Goal: Task Accomplishment & Management: Manage account settings

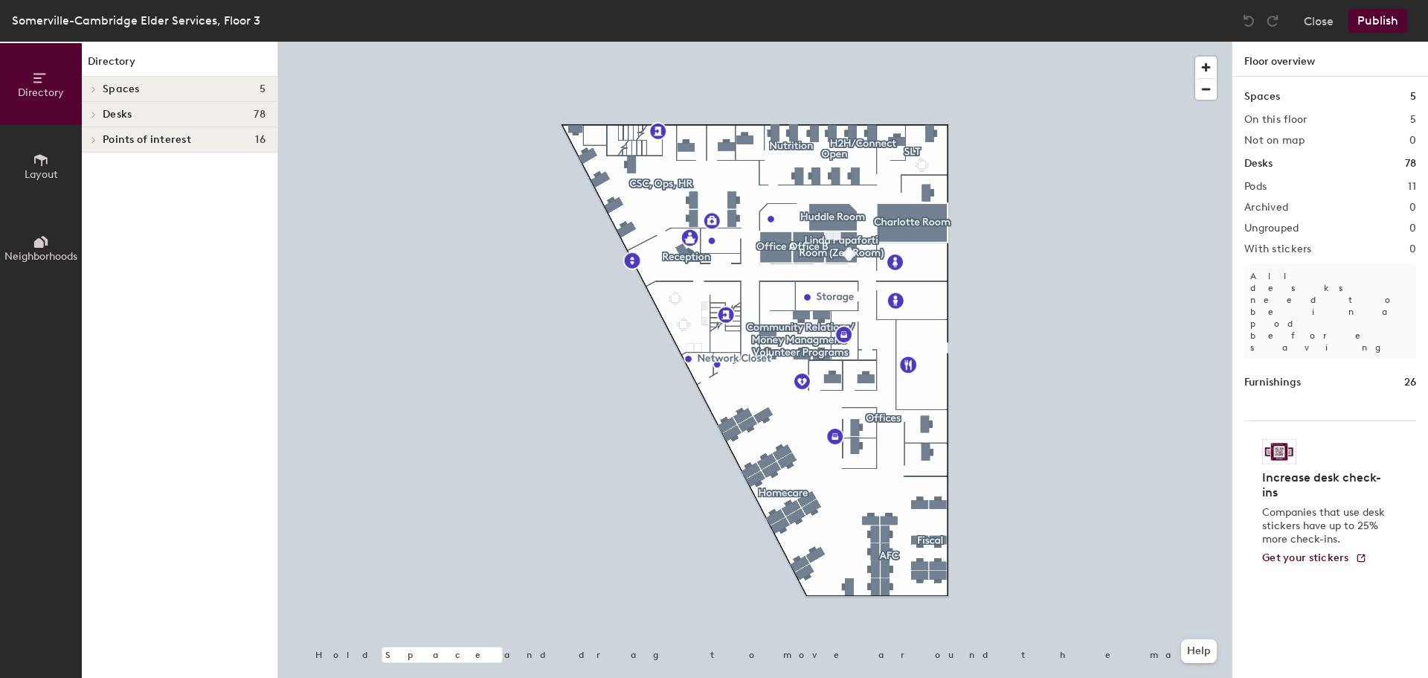
click at [95, 114] on icon at bounding box center [94, 114] width 6 height 7
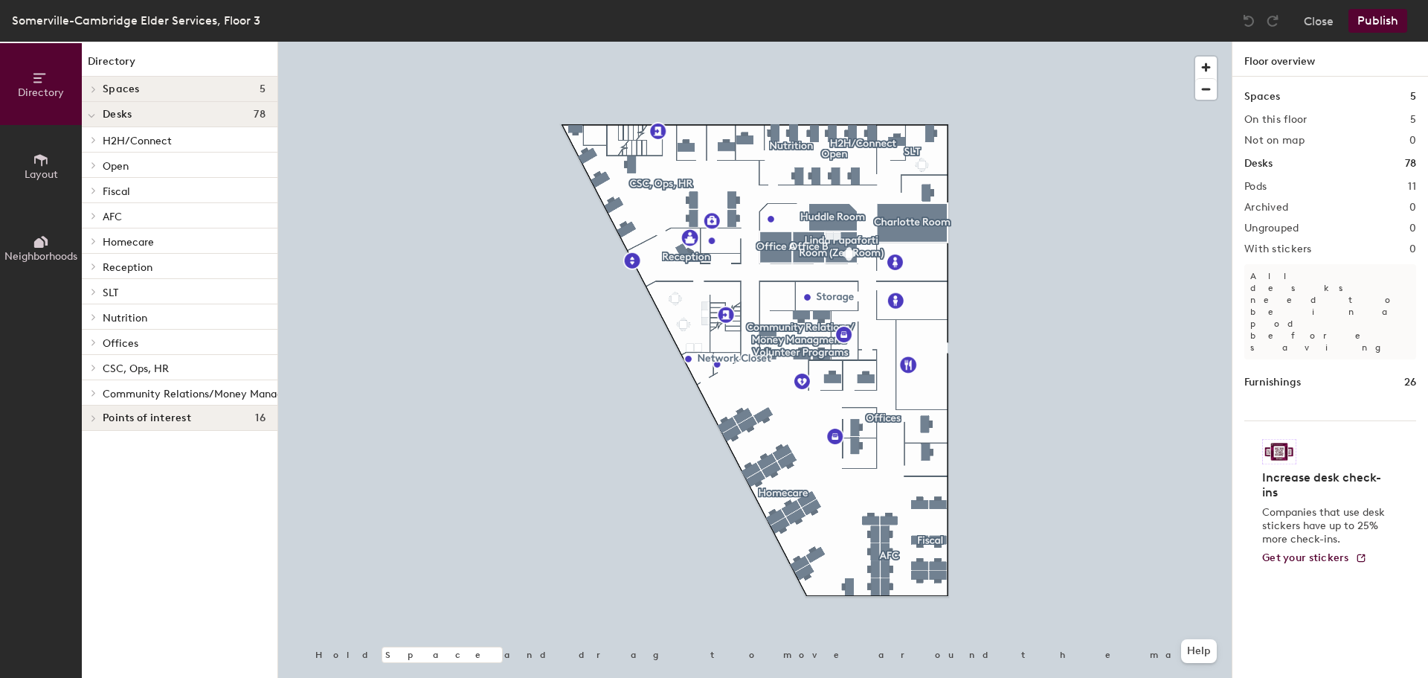
click at [94, 392] on icon at bounding box center [93, 393] width 3 height 6
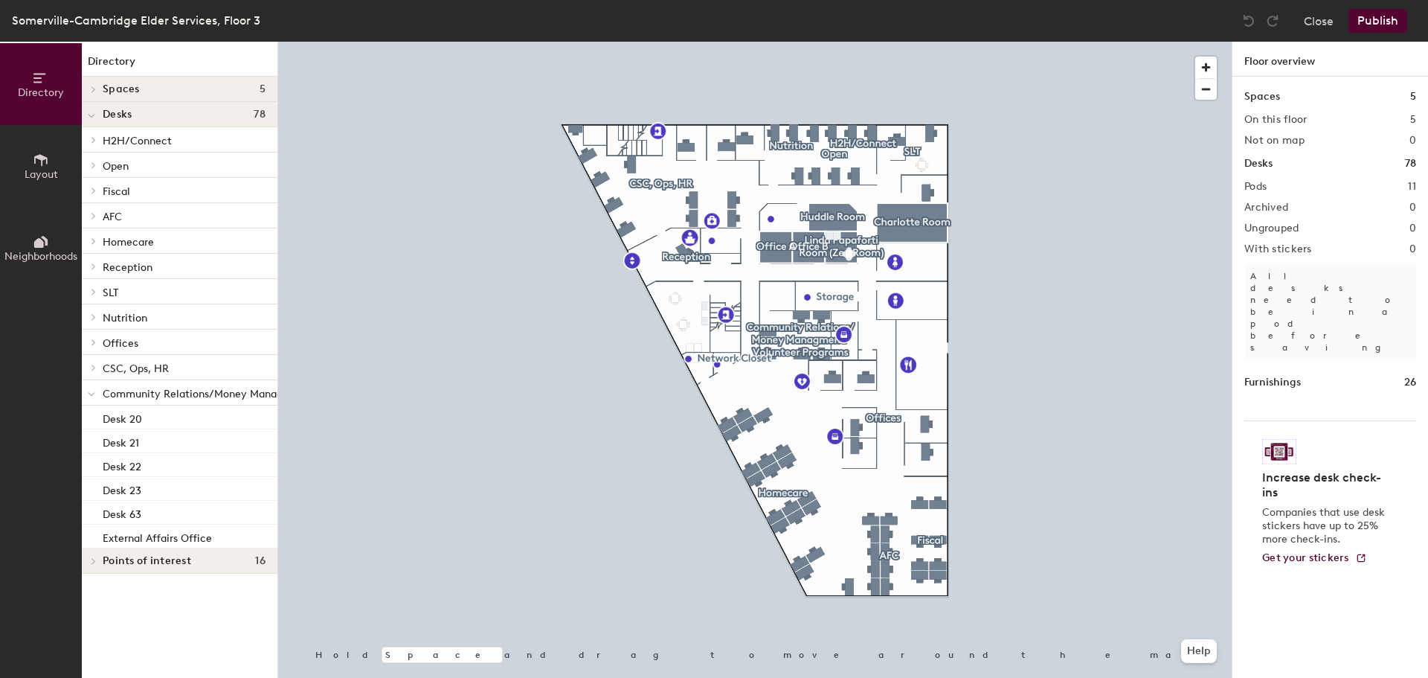
click at [94, 367] on icon at bounding box center [93, 368] width 3 height 6
click at [90, 367] on icon at bounding box center [91, 369] width 7 height 6
click at [94, 342] on icon at bounding box center [93, 342] width 3 height 6
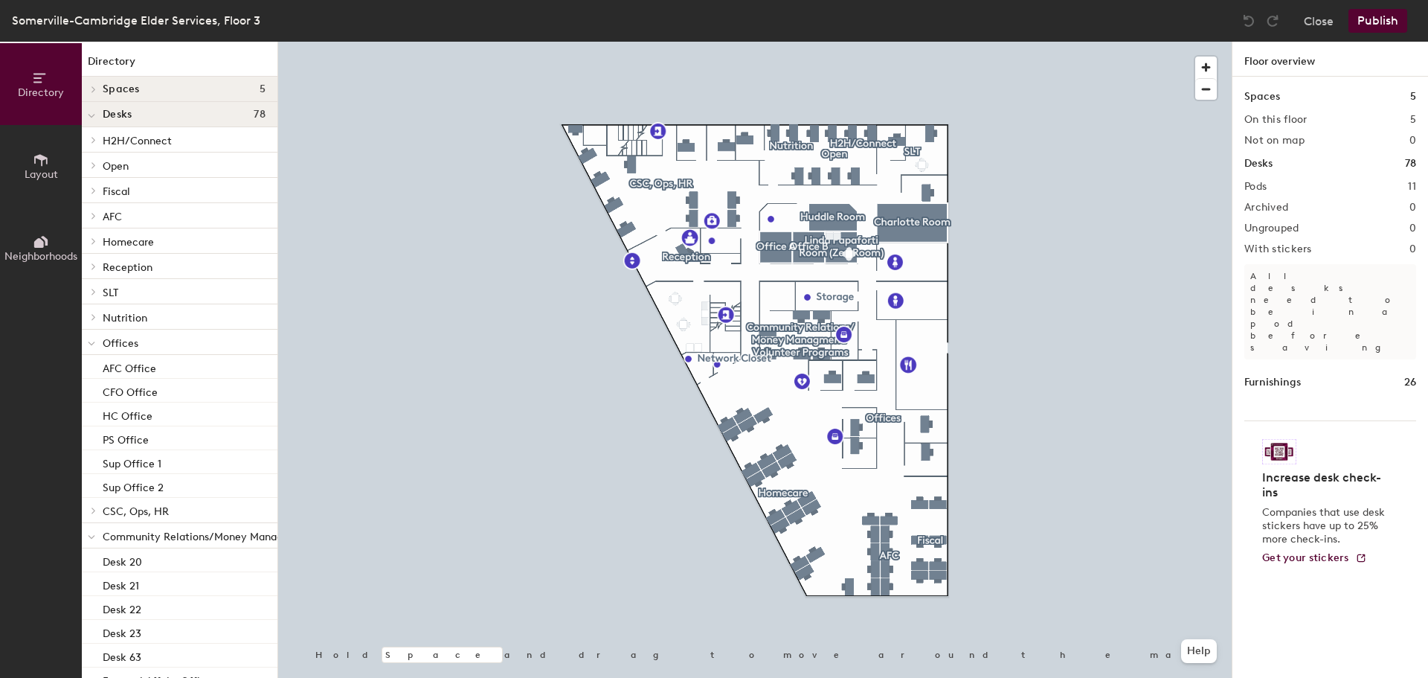
click at [94, 345] on icon at bounding box center [91, 344] width 7 height 6
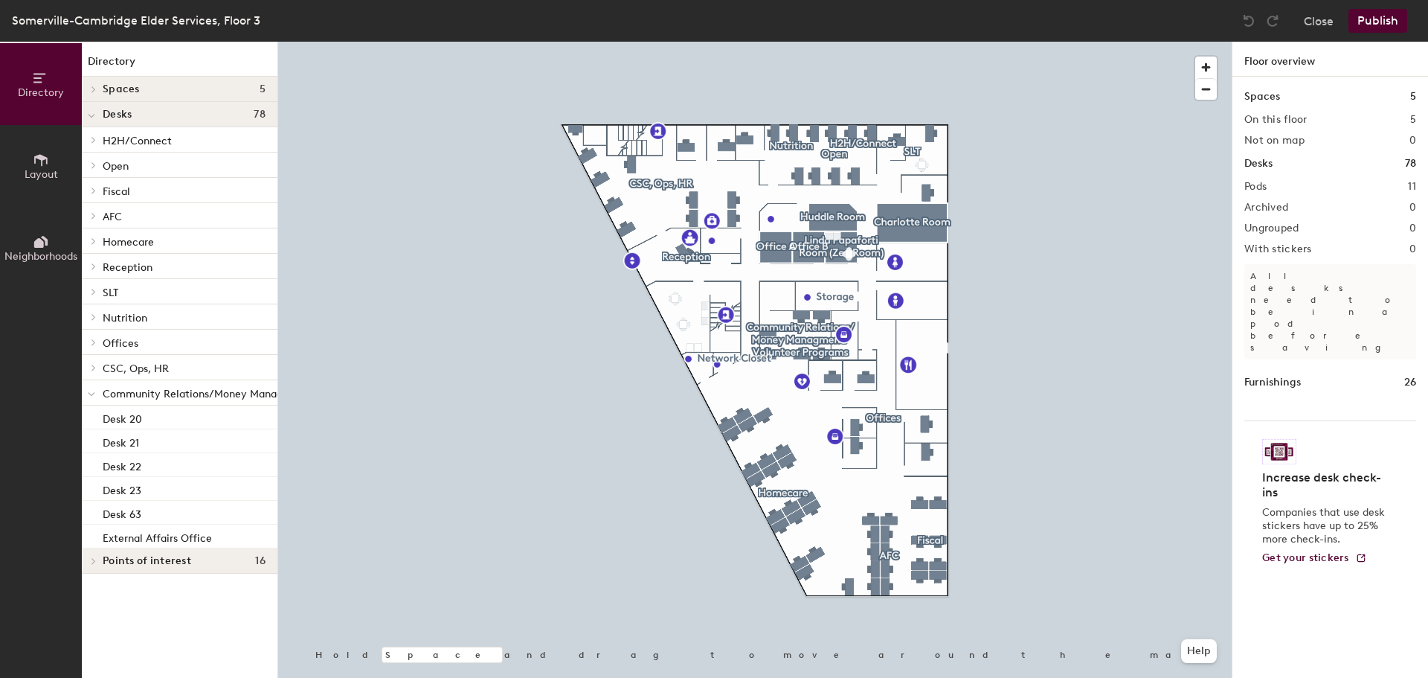
click at [95, 318] on icon at bounding box center [94, 316] width 6 height 7
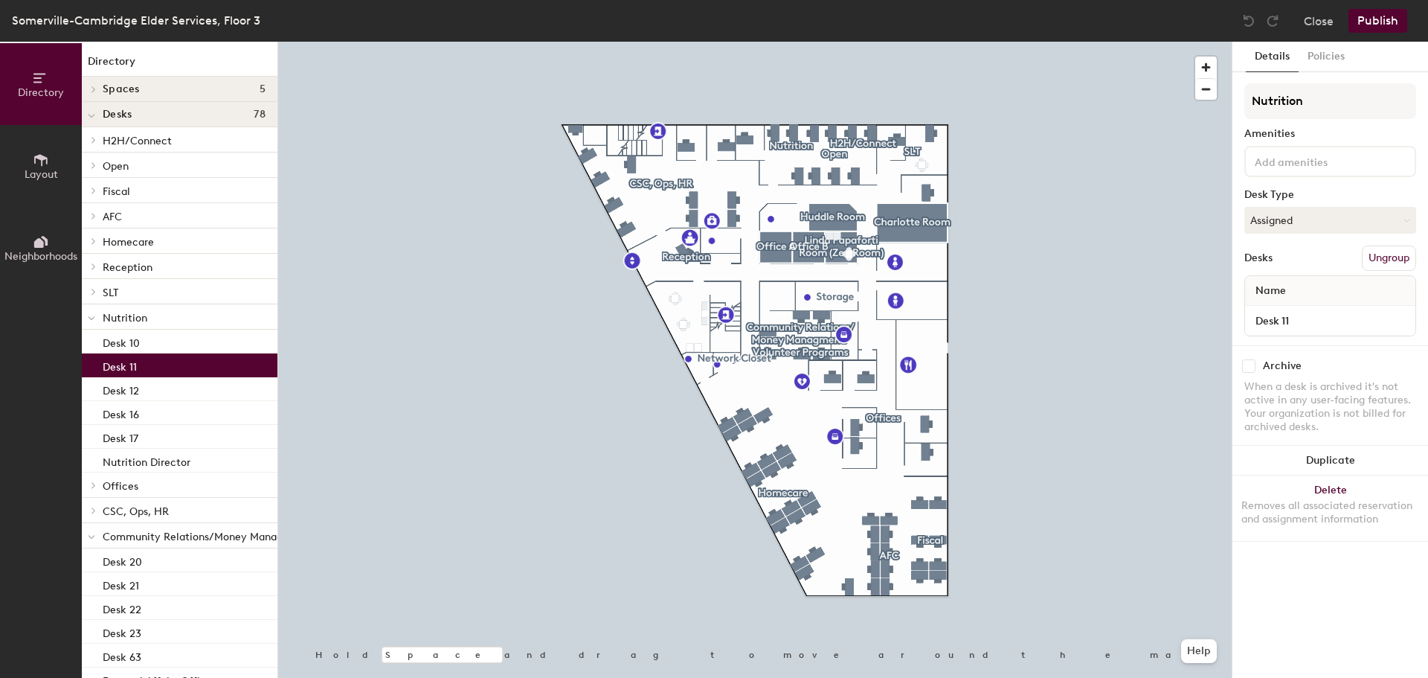
drag, startPoint x: 96, startPoint y: 318, endPoint x: 167, endPoint y: 359, distance: 81.3
click at [167, 359] on div "Desk 11" at bounding box center [180, 365] width 196 height 24
click at [92, 319] on icon at bounding box center [91, 318] width 7 height 6
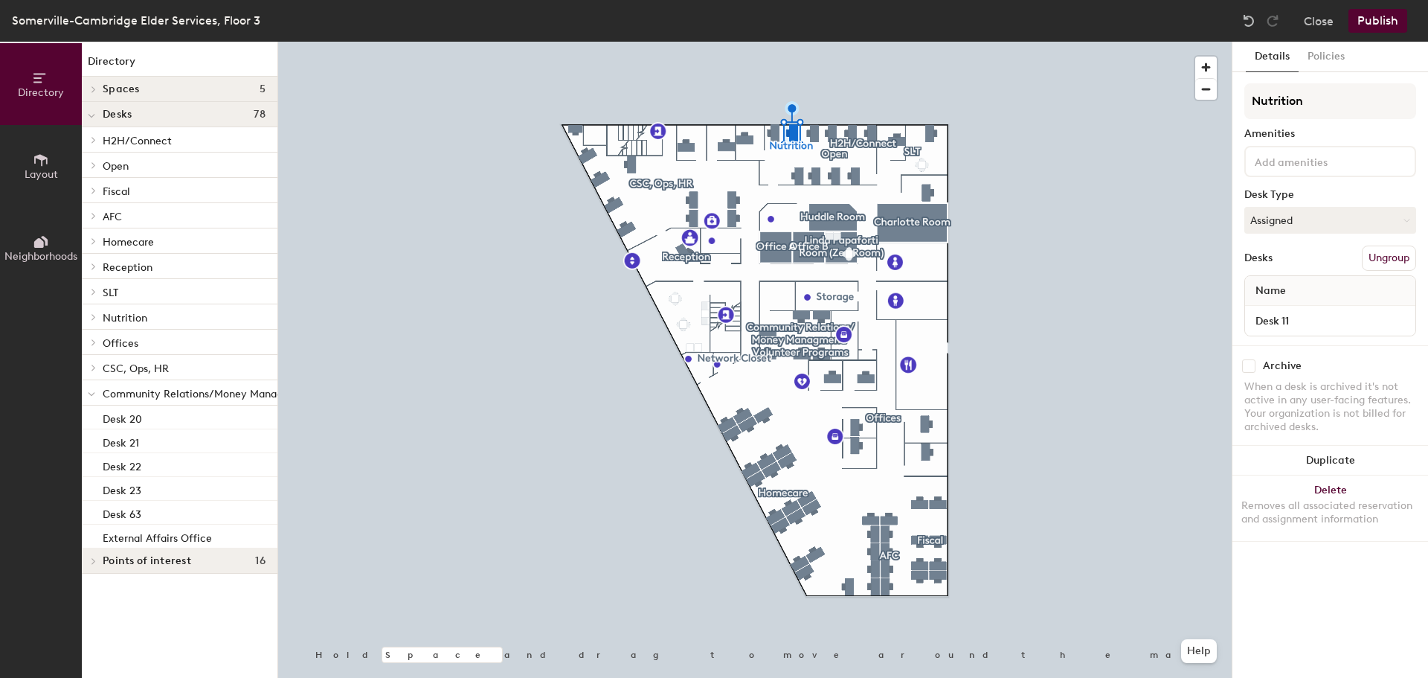
click at [92, 294] on icon at bounding box center [94, 291] width 6 height 7
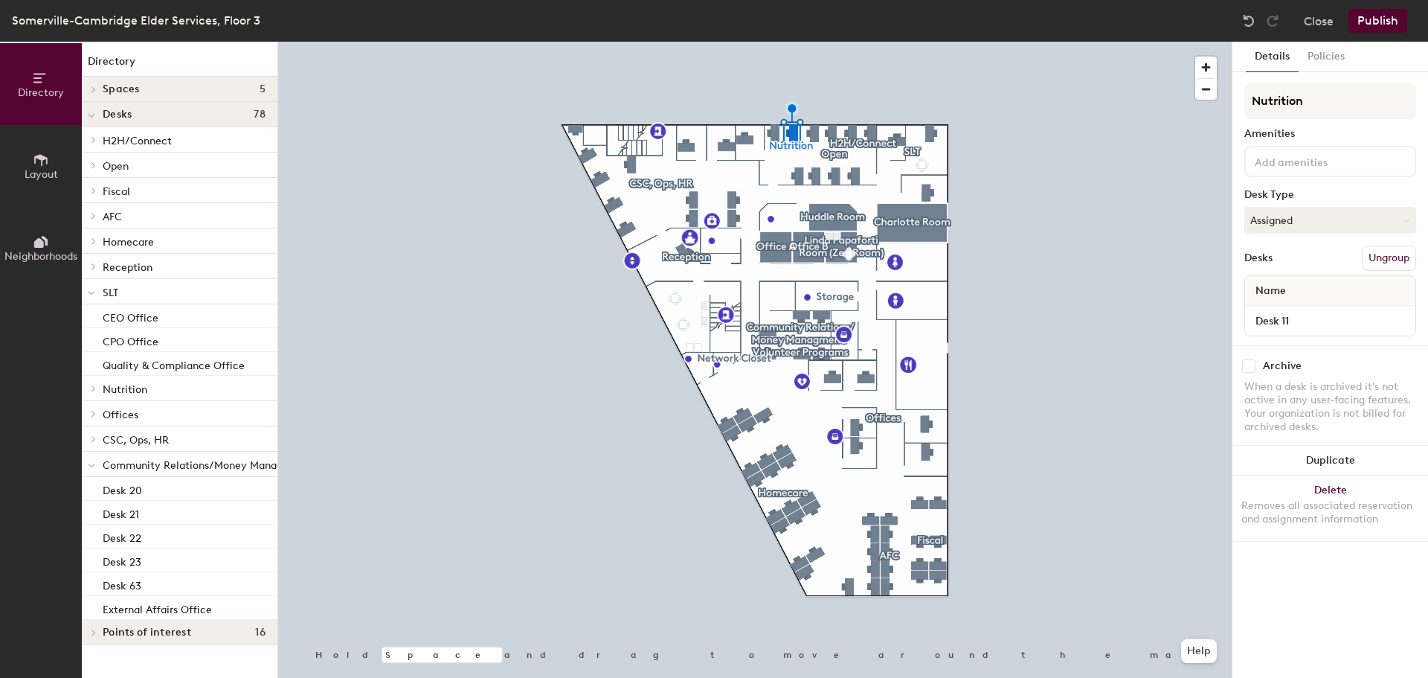
click at [94, 267] on icon at bounding box center [94, 266] width 6 height 7
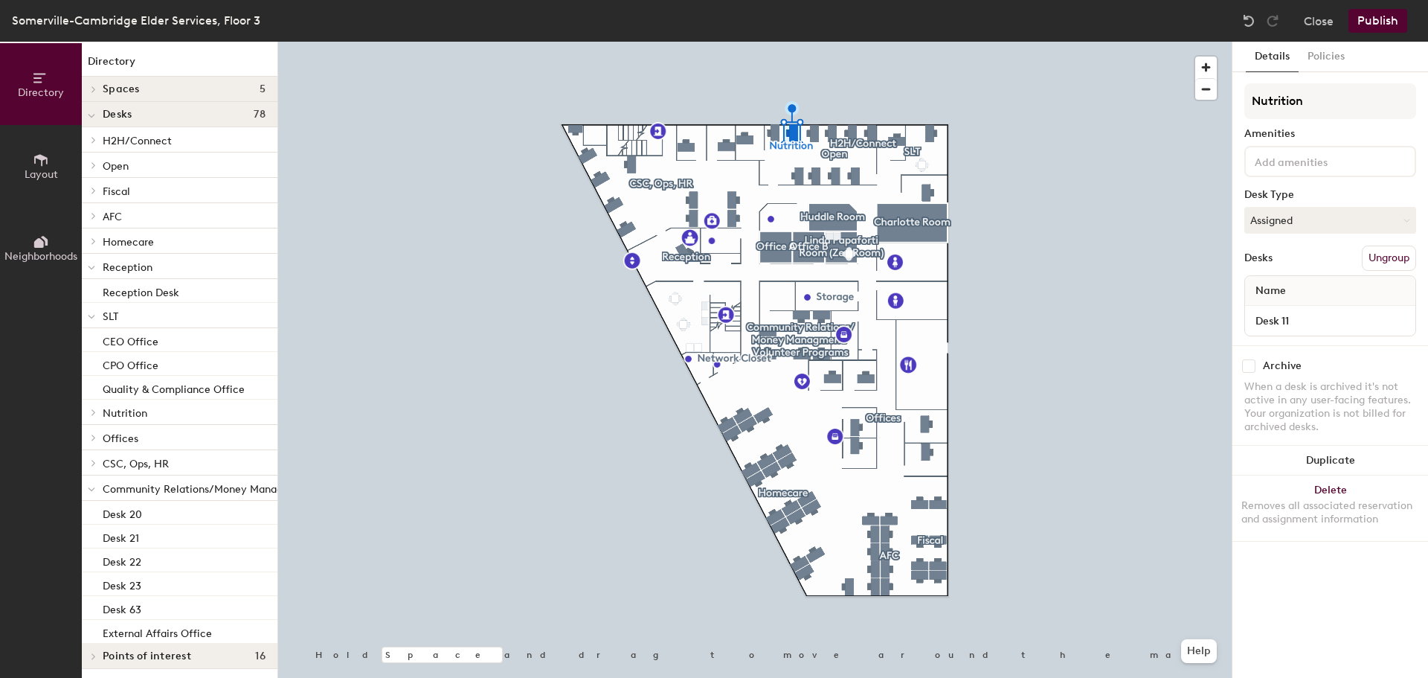
click at [94, 243] on icon at bounding box center [94, 240] width 6 height 7
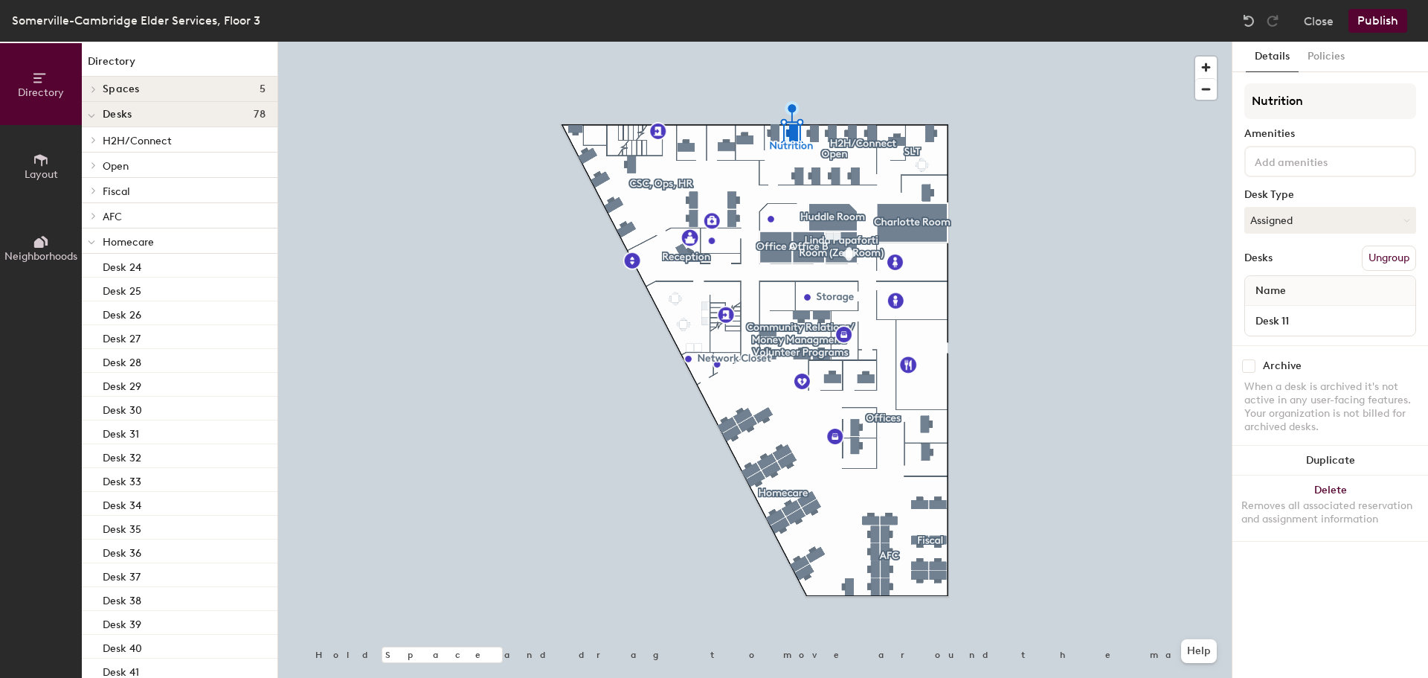
click at [96, 214] on icon at bounding box center [94, 215] width 6 height 7
click at [95, 185] on div at bounding box center [91, 190] width 19 height 25
click at [94, 161] on icon at bounding box center [94, 164] width 6 height 7
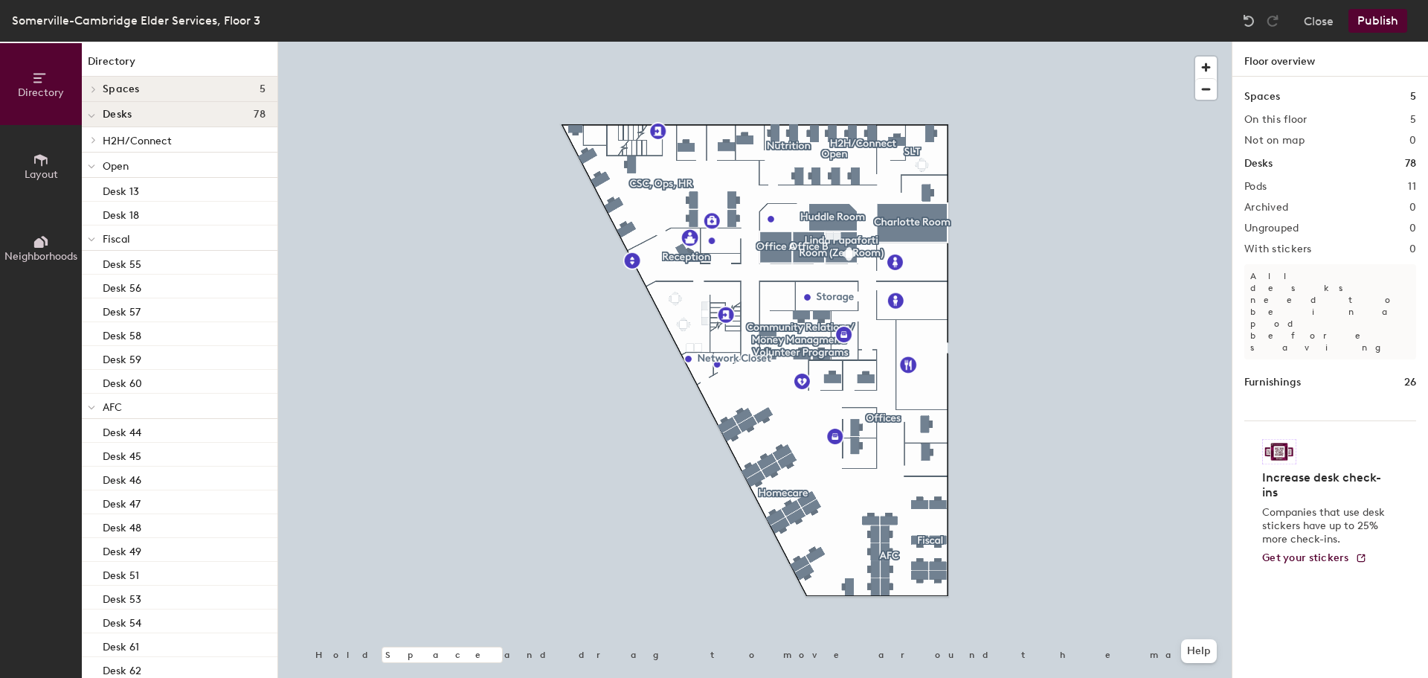
click at [97, 86] on span at bounding box center [92, 89] width 13 height 7
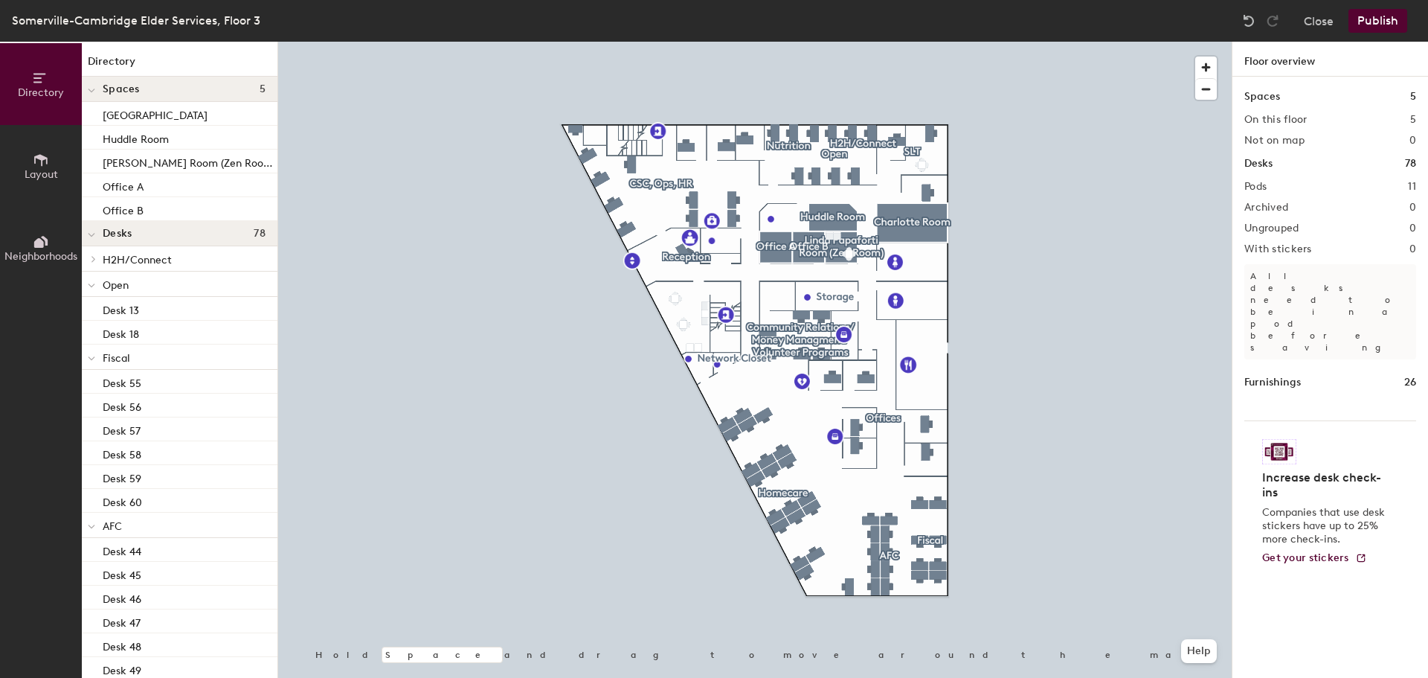
click at [93, 86] on span at bounding box center [91, 90] width 7 height 13
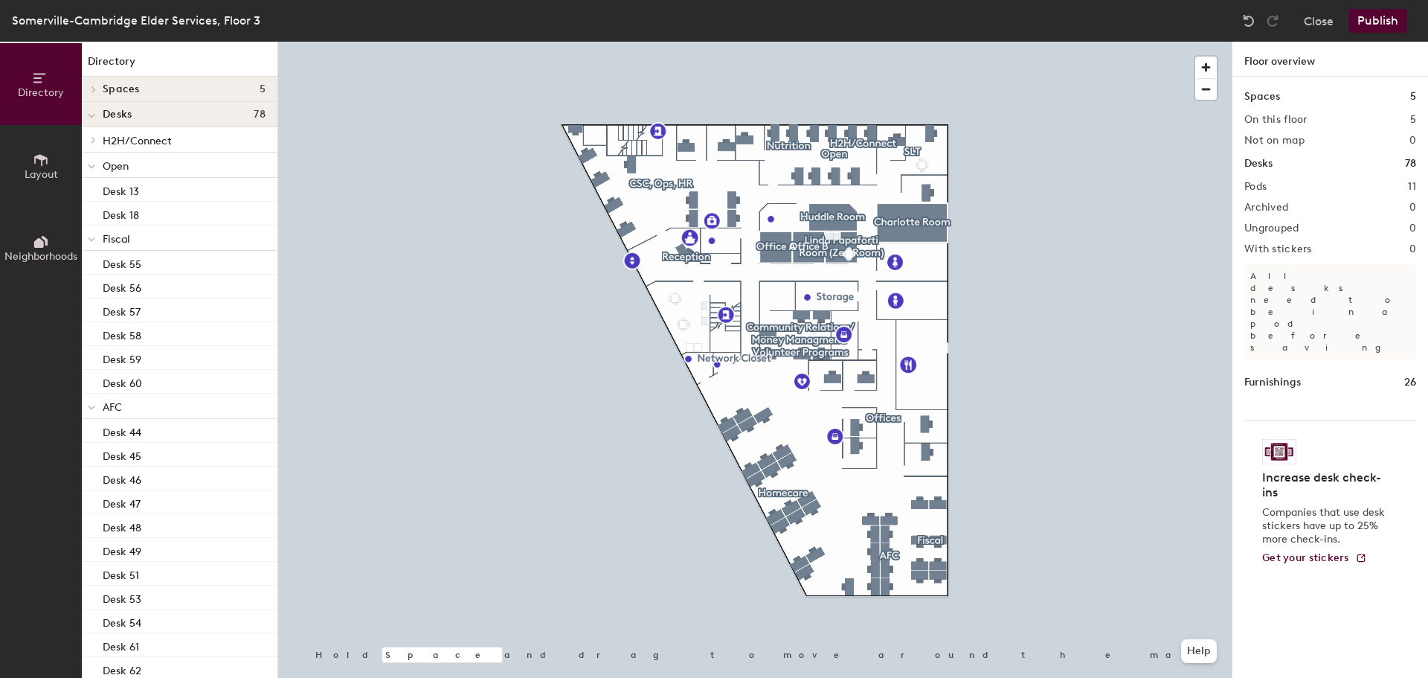
click at [94, 114] on icon at bounding box center [91, 116] width 7 height 6
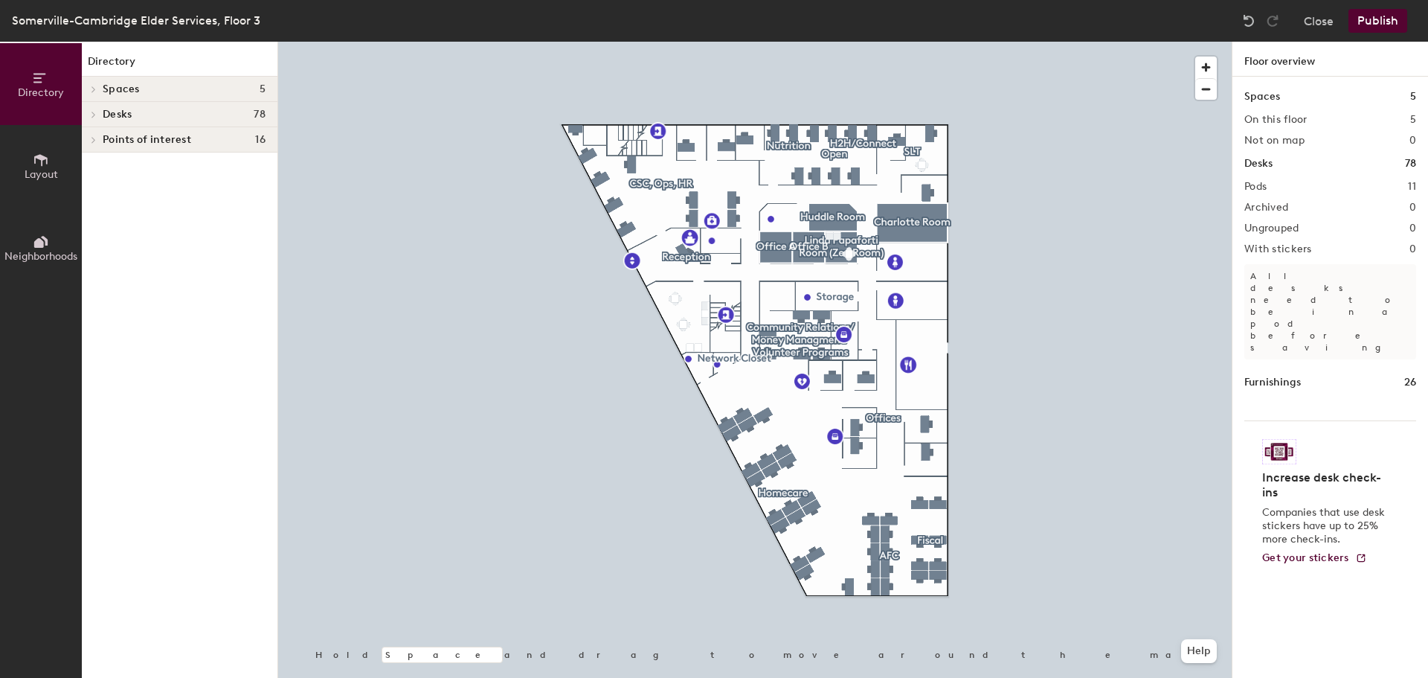
click at [89, 138] on span at bounding box center [92, 139] width 13 height 7
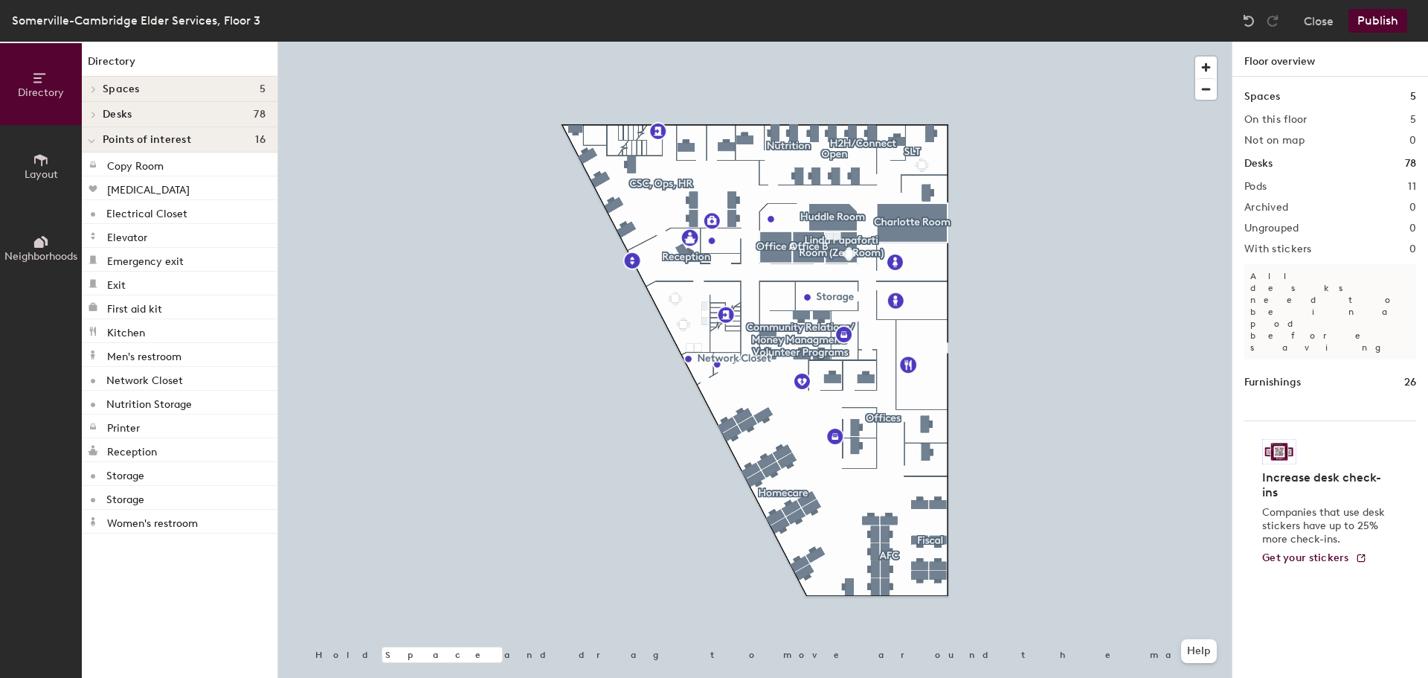
click at [94, 141] on icon at bounding box center [92, 141] width 6 height 3
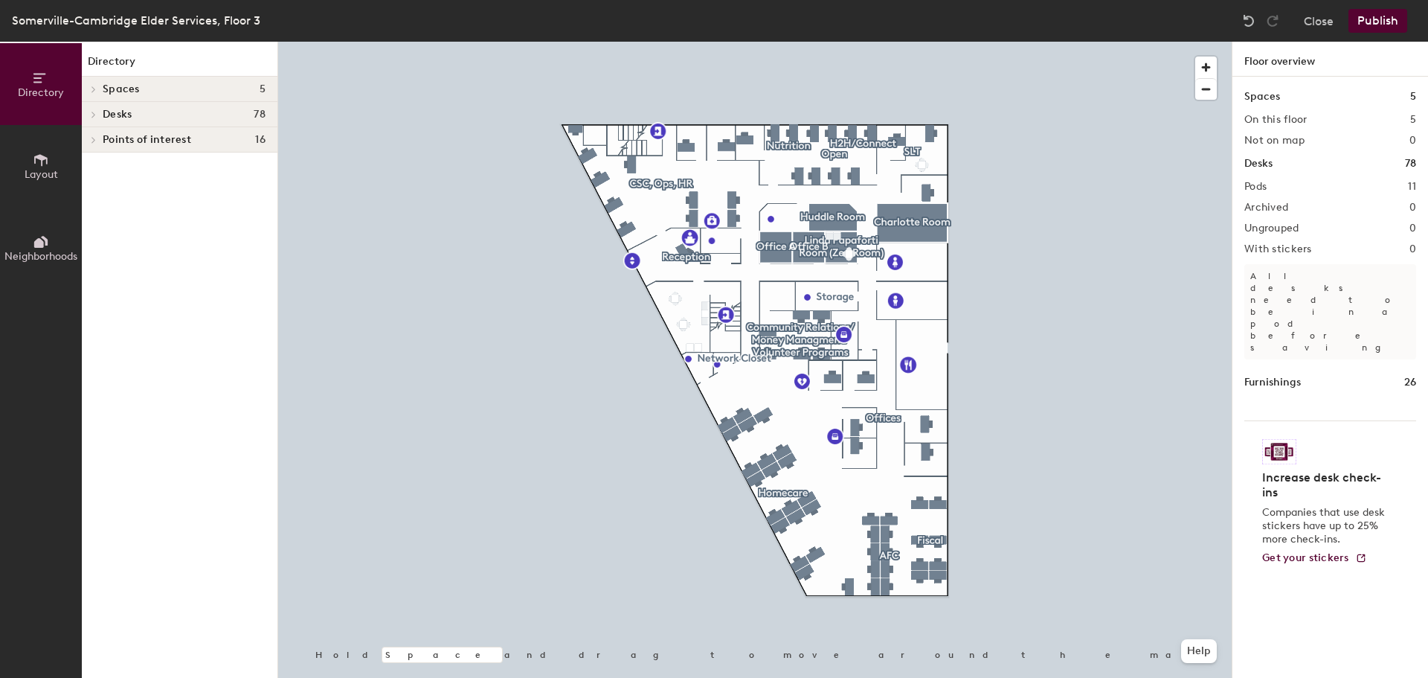
click at [93, 115] on icon at bounding box center [94, 114] width 6 height 7
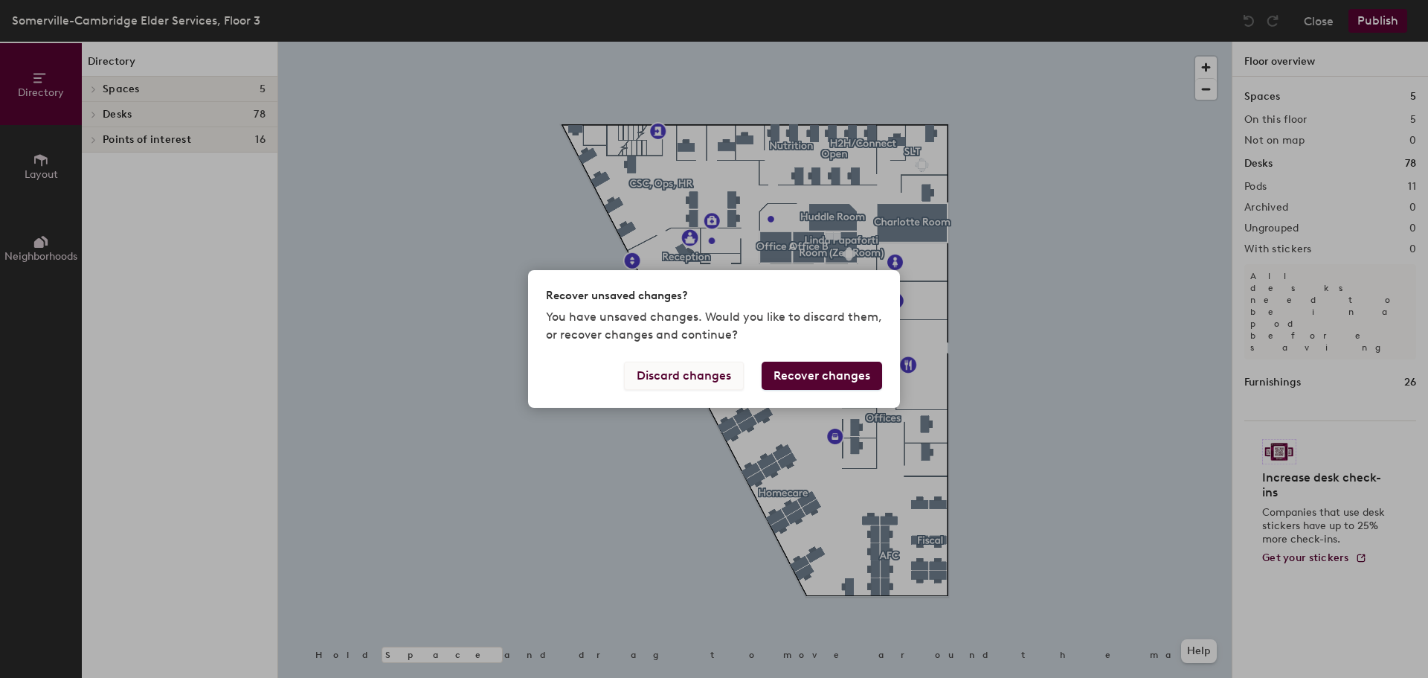
click at [680, 376] on button "Discard changes" at bounding box center [684, 376] width 120 height 28
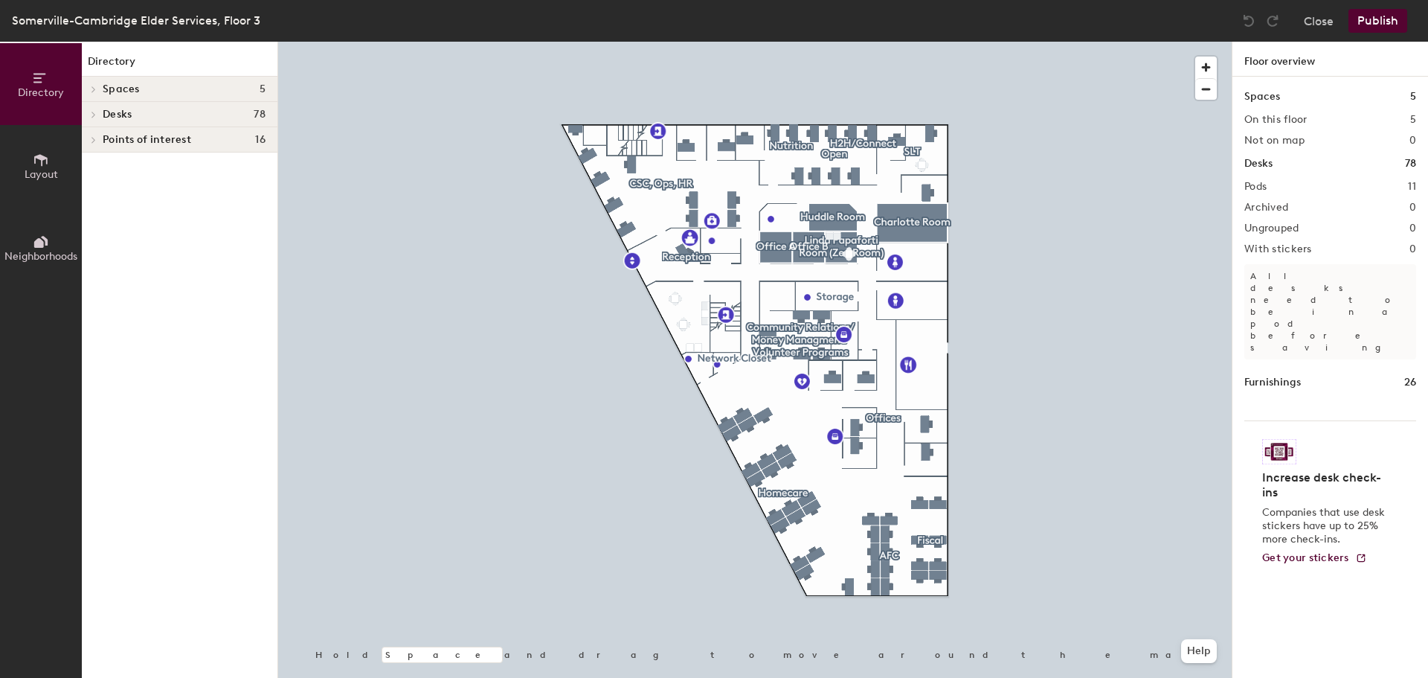
click at [94, 115] on icon at bounding box center [94, 114] width 6 height 7
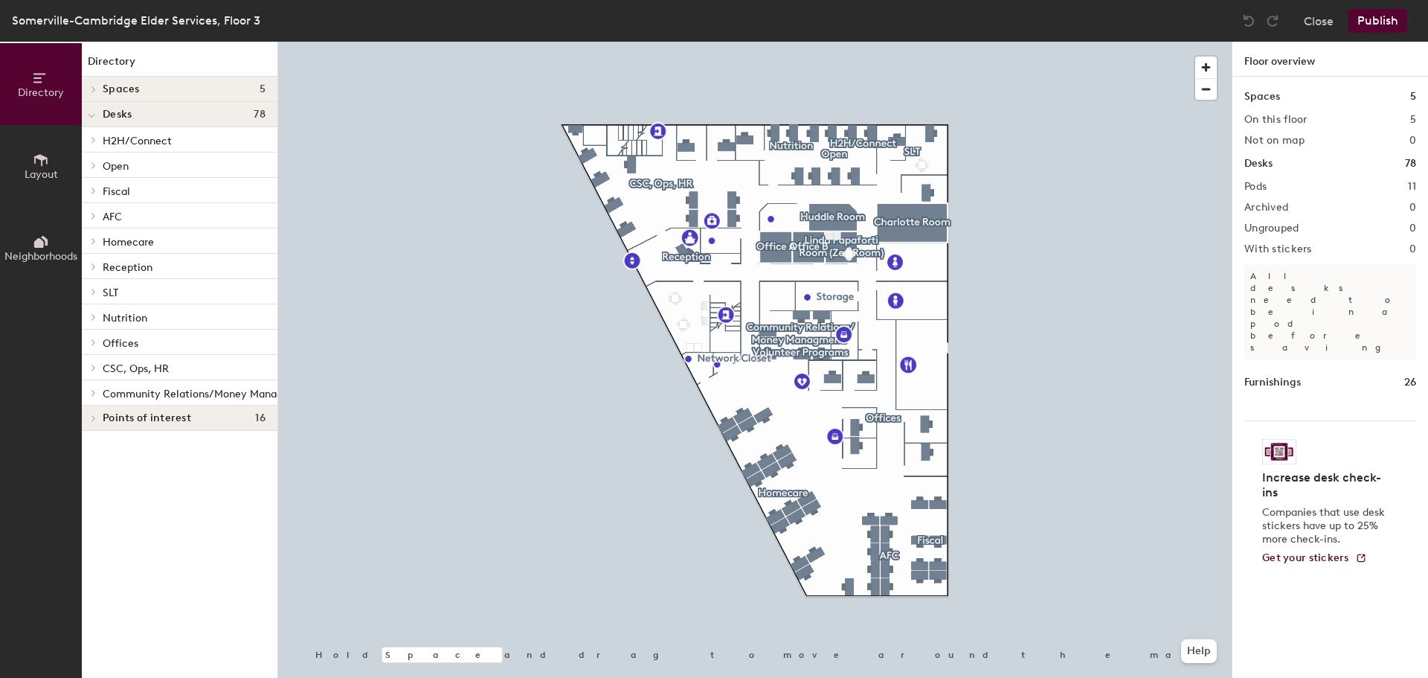
click at [92, 393] on icon at bounding box center [94, 392] width 6 height 7
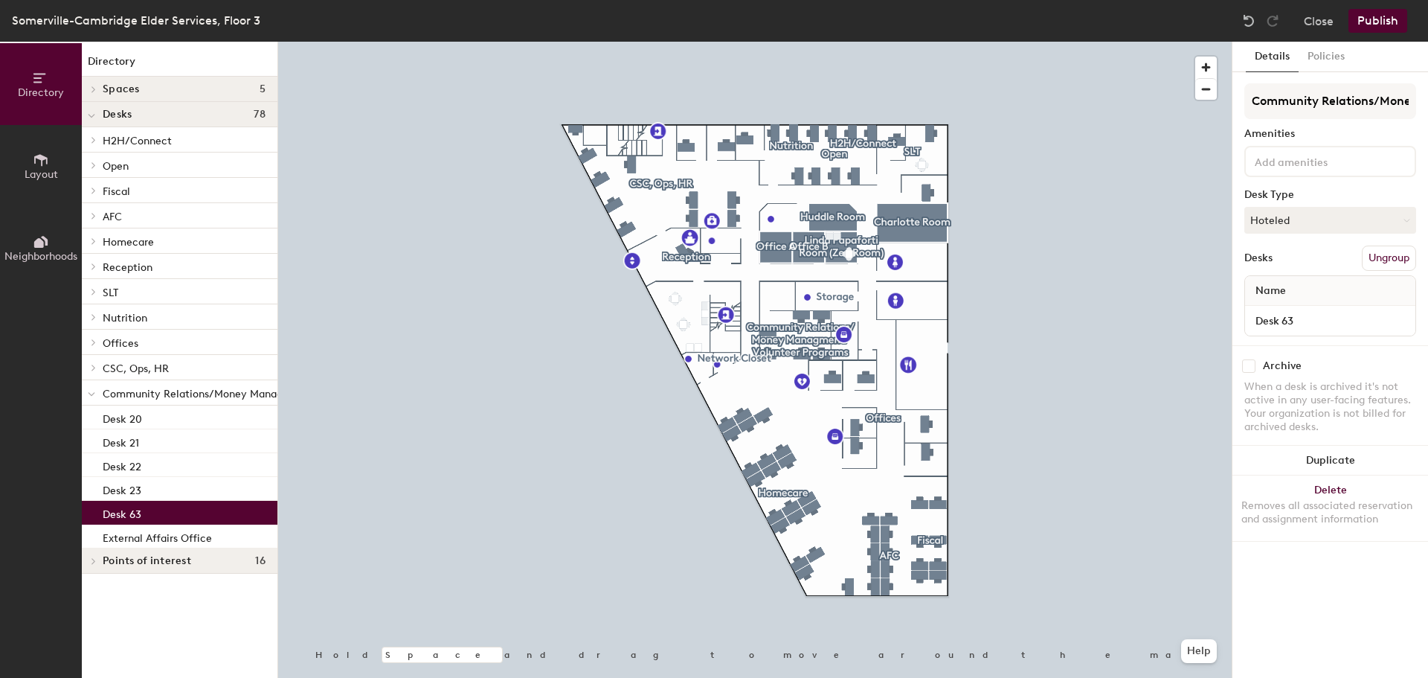
click at [236, 516] on div "Desk 63" at bounding box center [180, 513] width 196 height 24
click at [310, 42] on div at bounding box center [755, 42] width 954 height 0
click at [216, 518] on div "Desk 63" at bounding box center [180, 513] width 196 height 24
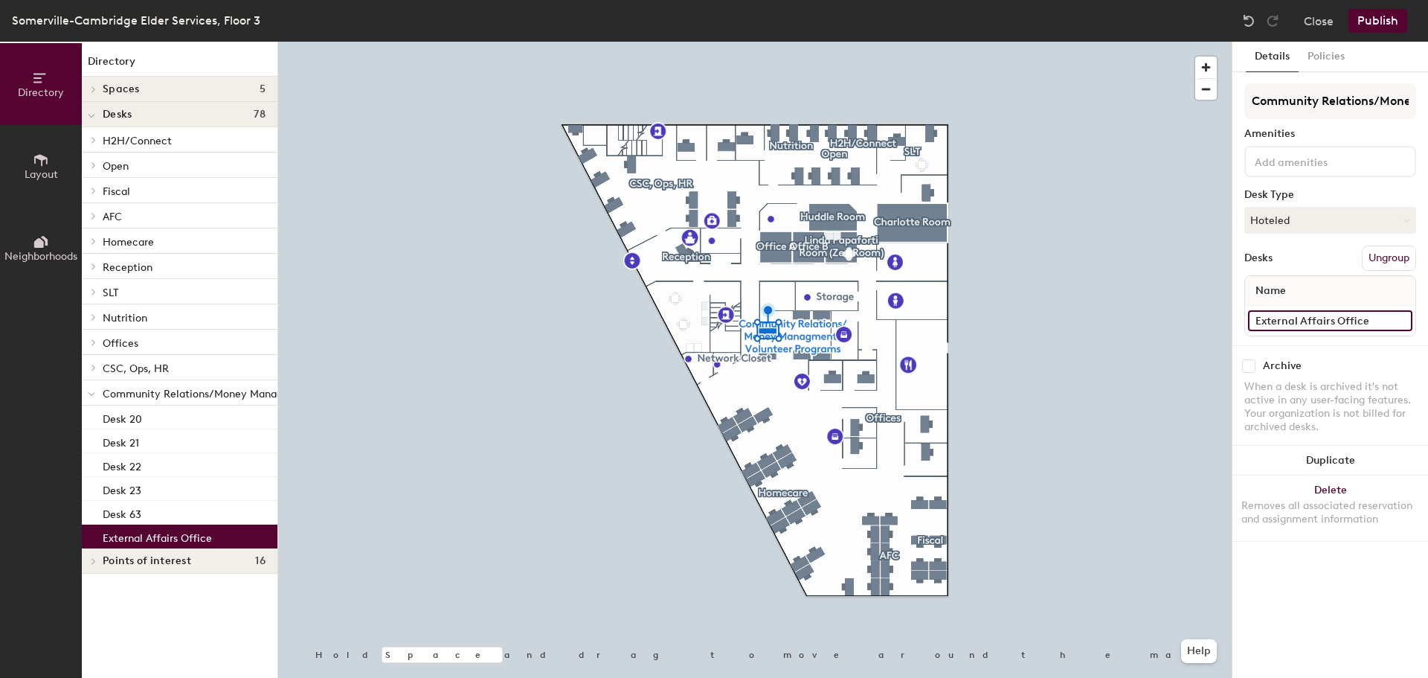
click at [1288, 328] on input "External Affairs Office" at bounding box center [1330, 320] width 164 height 21
type input "Desk 64"
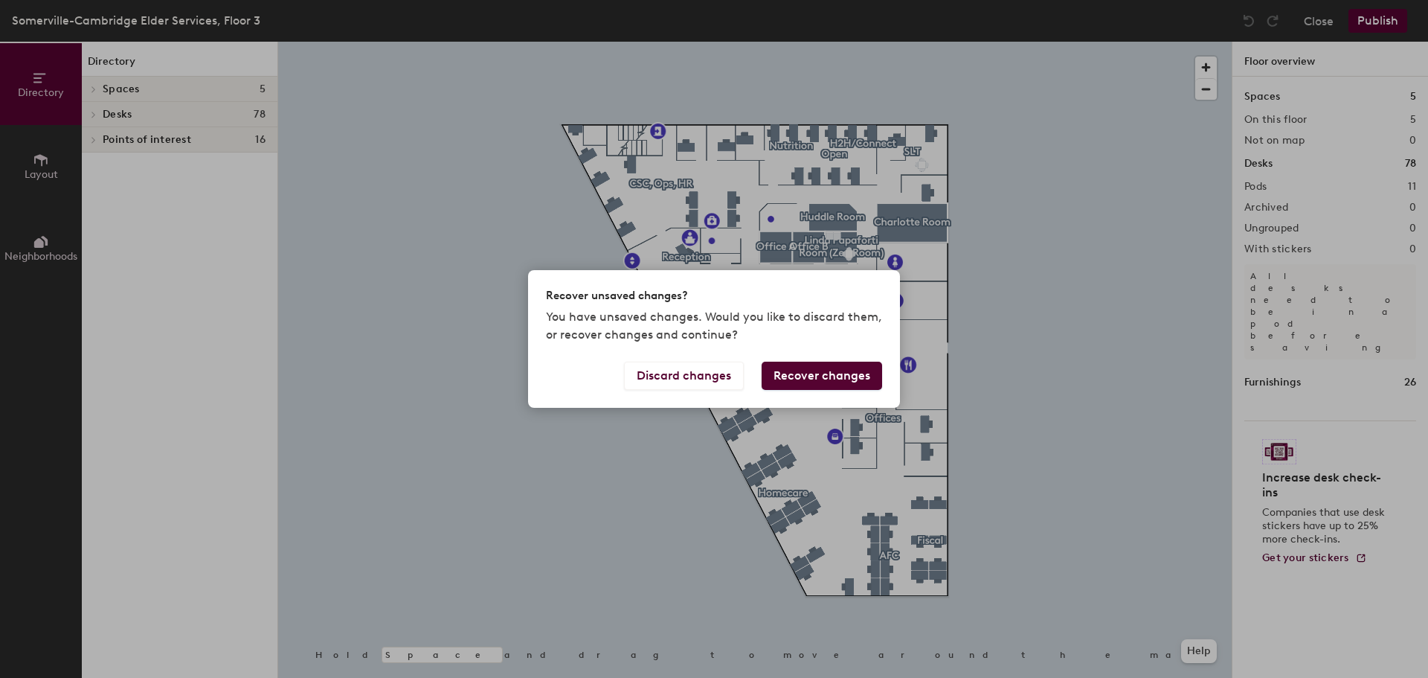
click at [1015, 280] on div "Recover unsaved changes? You have unsaved changes. Would you like to discard th…" at bounding box center [714, 339] width 1428 height 678
click at [717, 377] on button "Discard changes" at bounding box center [684, 376] width 120 height 28
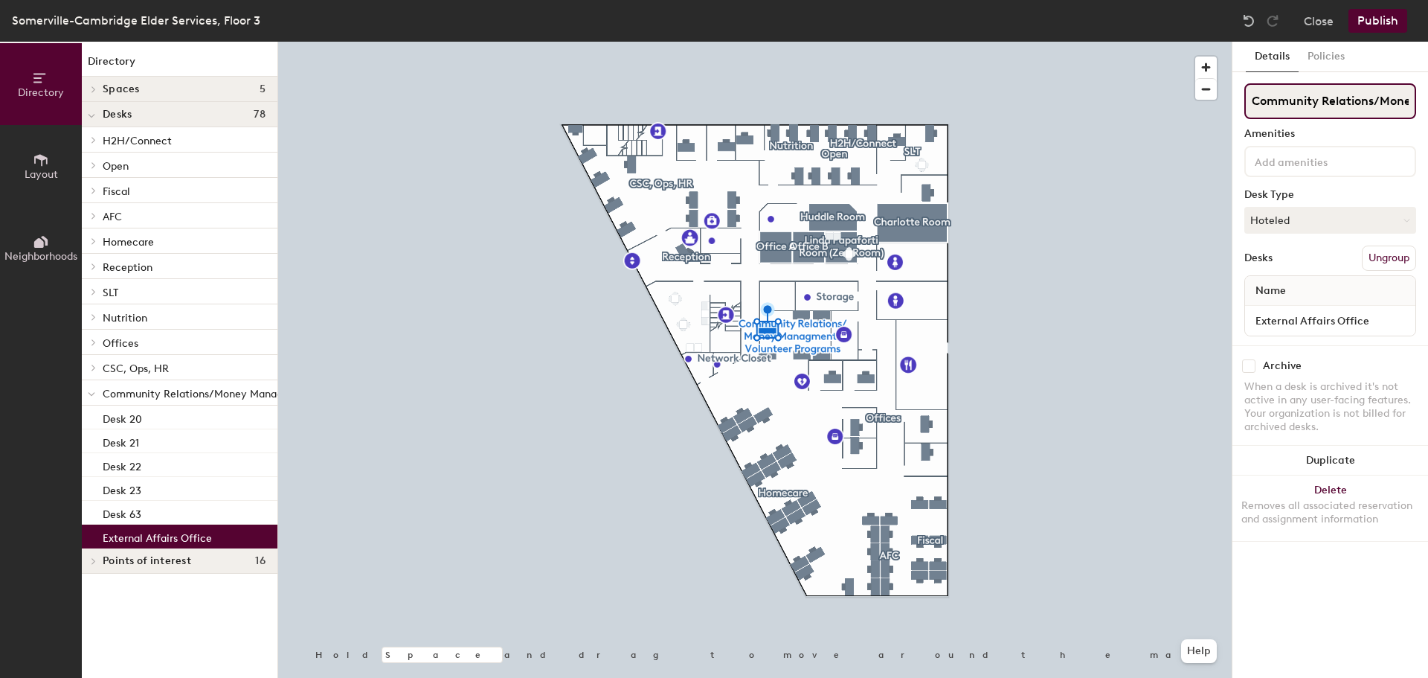
click at [1307, 100] on input "Community Relations/Money Managment/Volunteer Programs" at bounding box center [1331, 101] width 172 height 36
click at [1251, 101] on input "Community Relations/Money Managment/Volunteer Programs" at bounding box center [1331, 101] width 172 height 36
drag, startPoint x: 1251, startPoint y: 98, endPoint x: 1518, endPoint y: 89, distance: 268.0
click at [1428, 89] on html "Skip navigation Schedule Office People Analytics Visits Deliveries Services Man…" at bounding box center [714, 339] width 1428 height 678
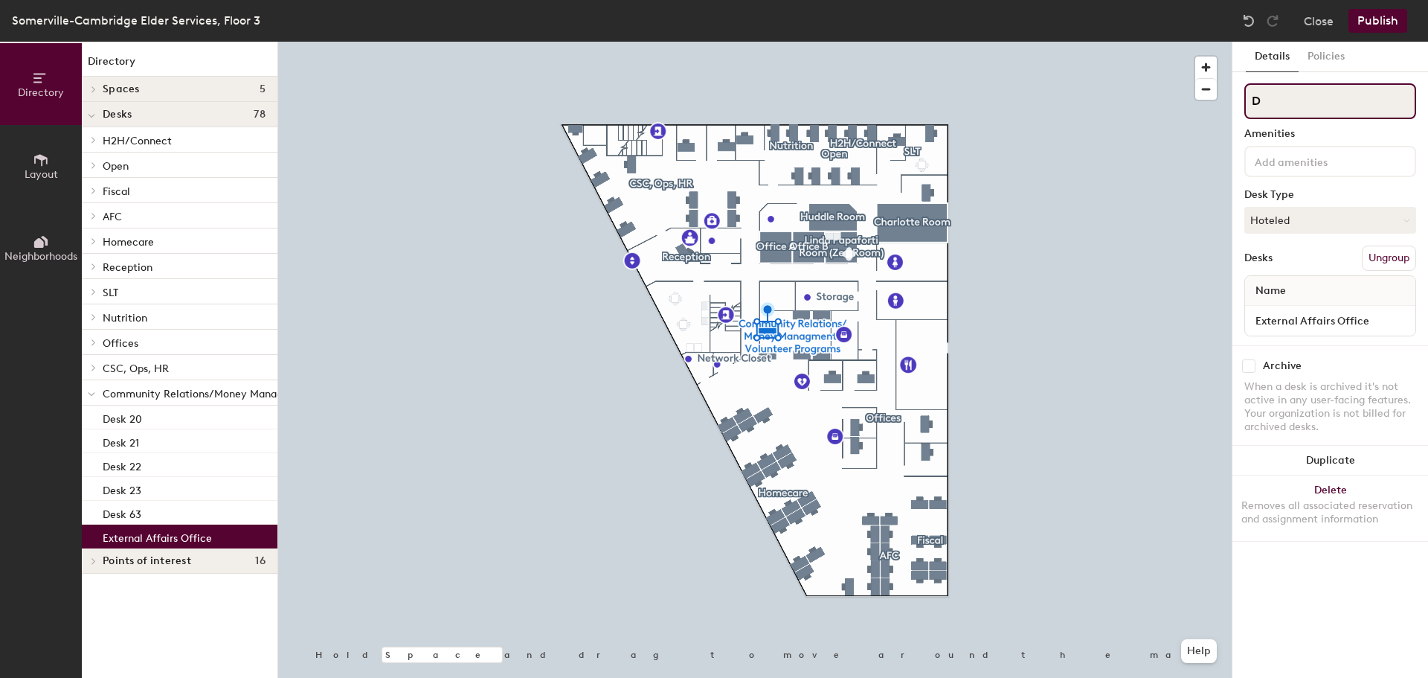
scroll to position [0, 0]
type input "Desk 64"
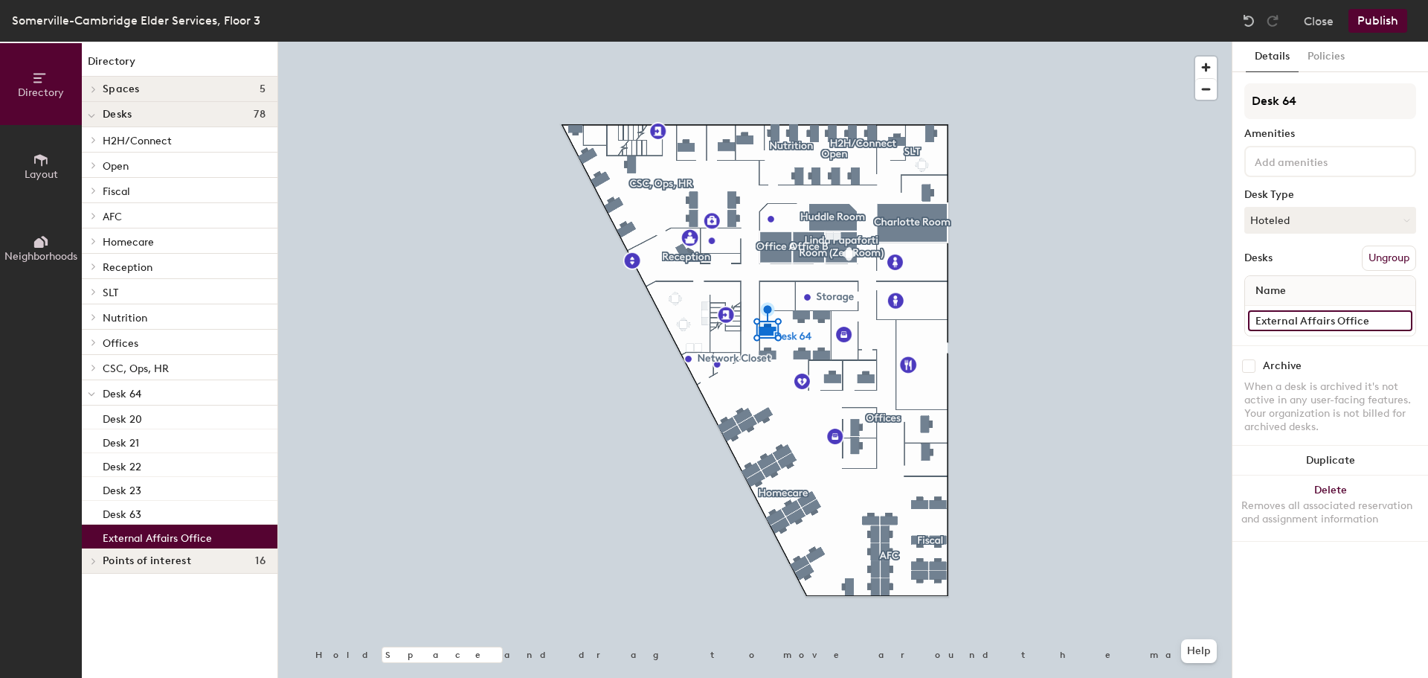
click at [1351, 323] on input "External Affairs Office" at bounding box center [1330, 320] width 164 height 21
type input "Desk 64"
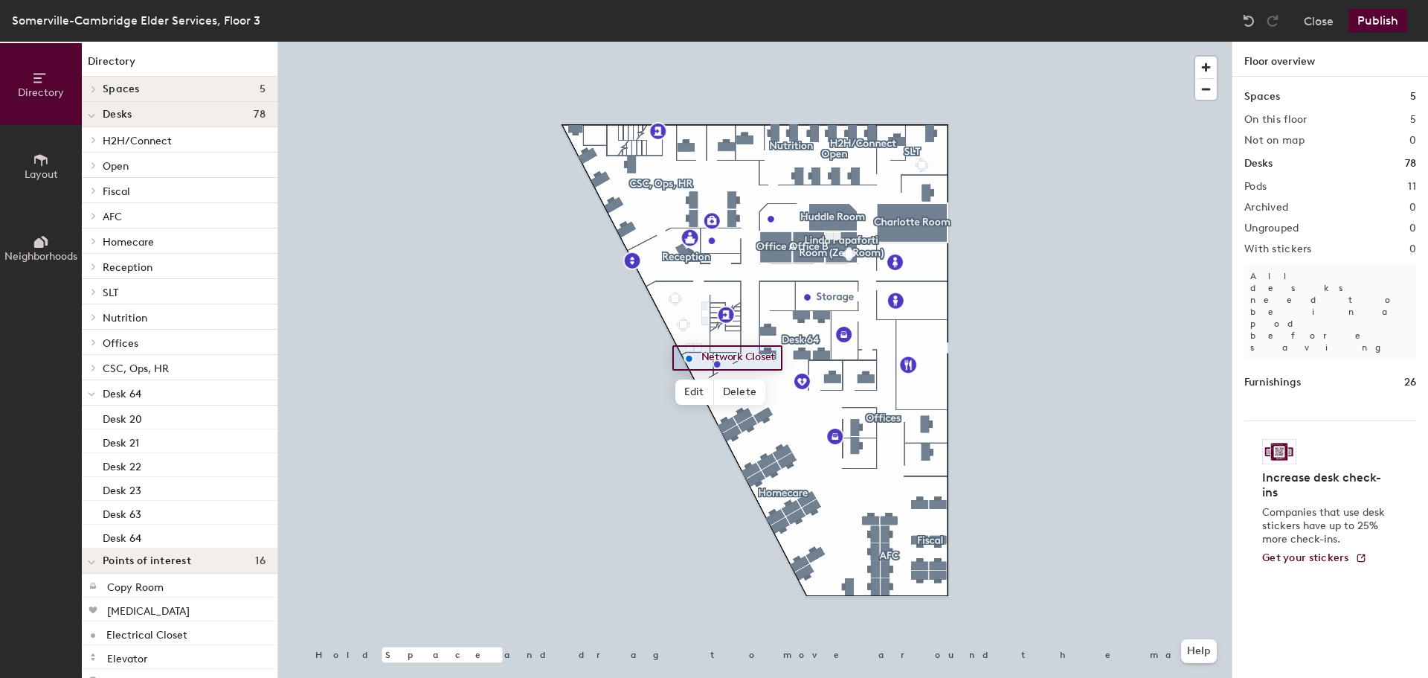
click at [779, 42] on div at bounding box center [755, 42] width 954 height 0
click at [1326, 20] on button "Close" at bounding box center [1319, 21] width 30 height 24
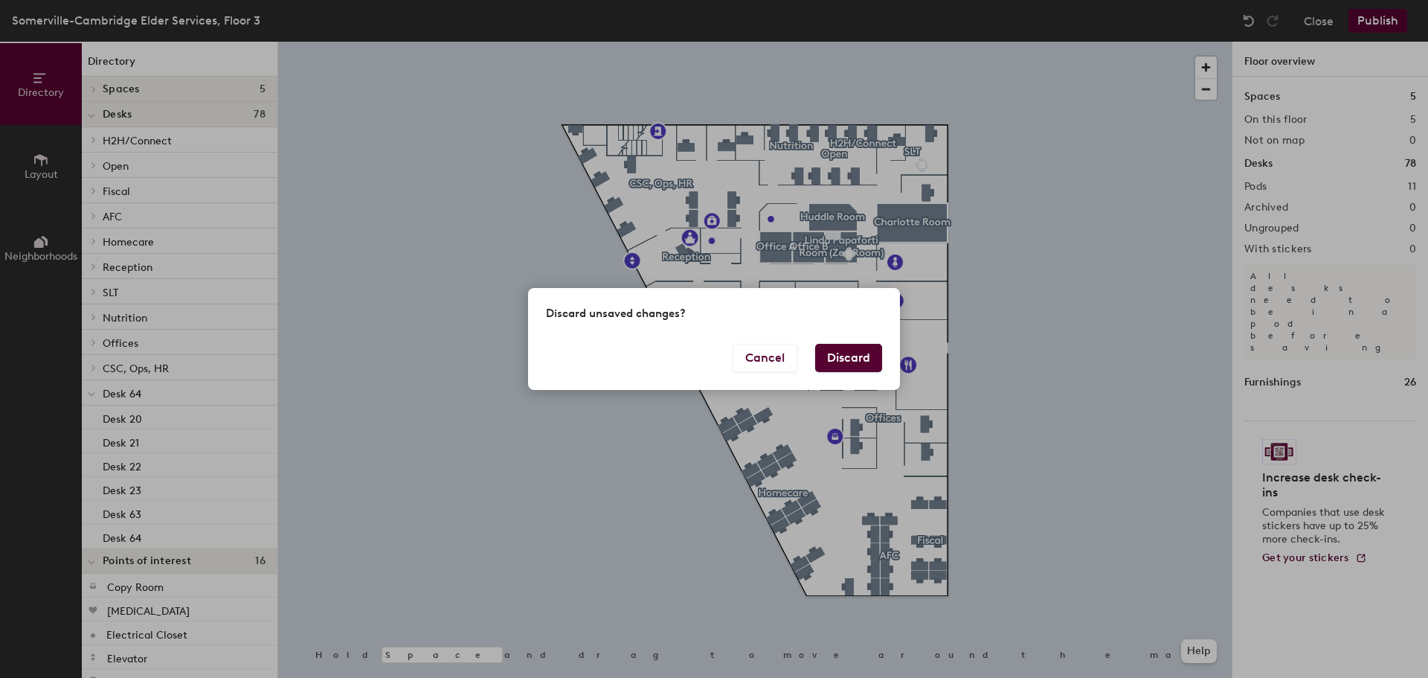
click at [848, 362] on button "Discard" at bounding box center [848, 358] width 67 height 28
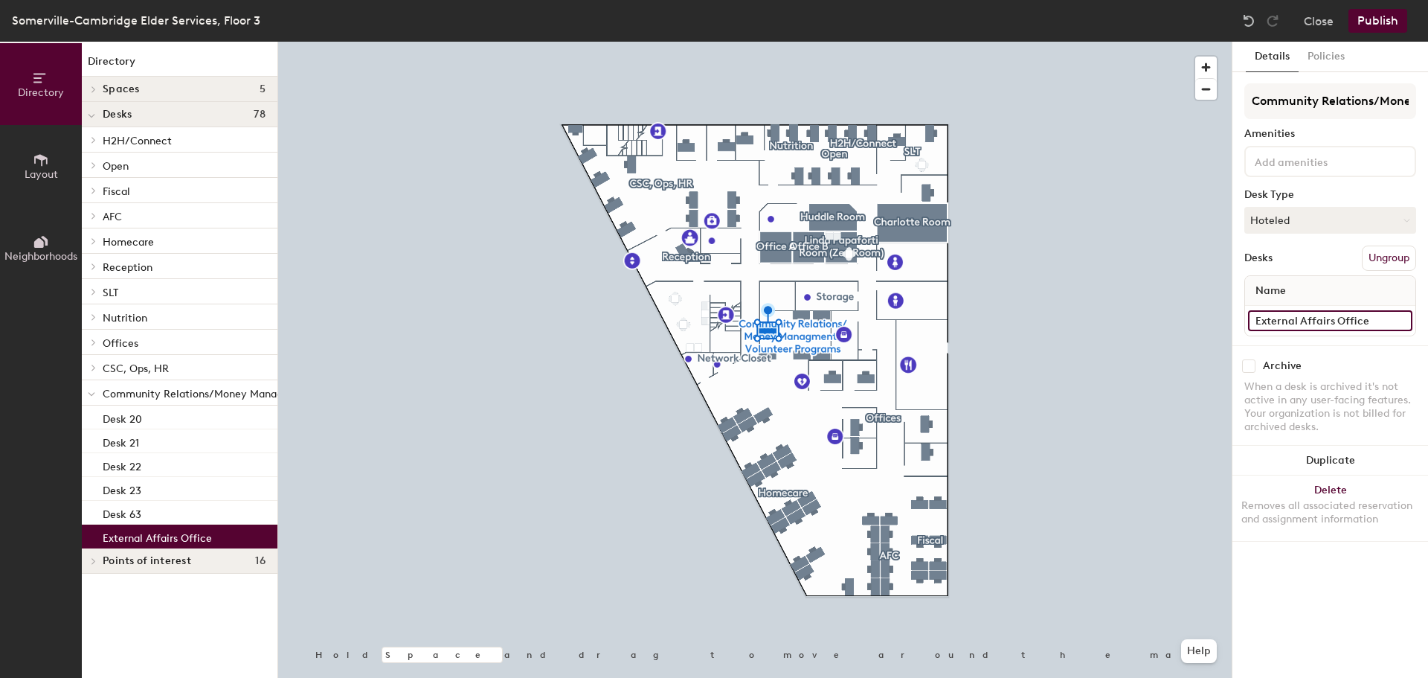
click at [1344, 324] on input "External Affairs Office" at bounding box center [1330, 320] width 164 height 21
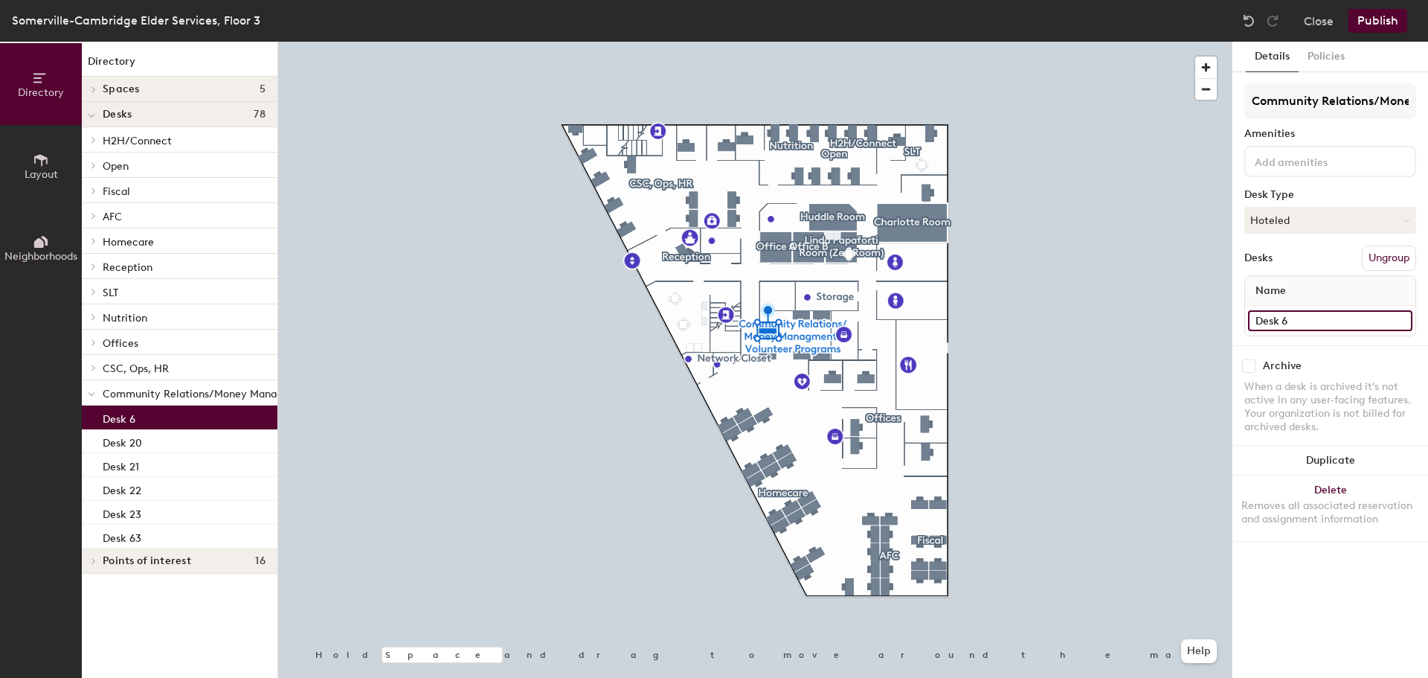
click at [1328, 330] on input "Desk 6" at bounding box center [1330, 320] width 164 height 21
type input "4"
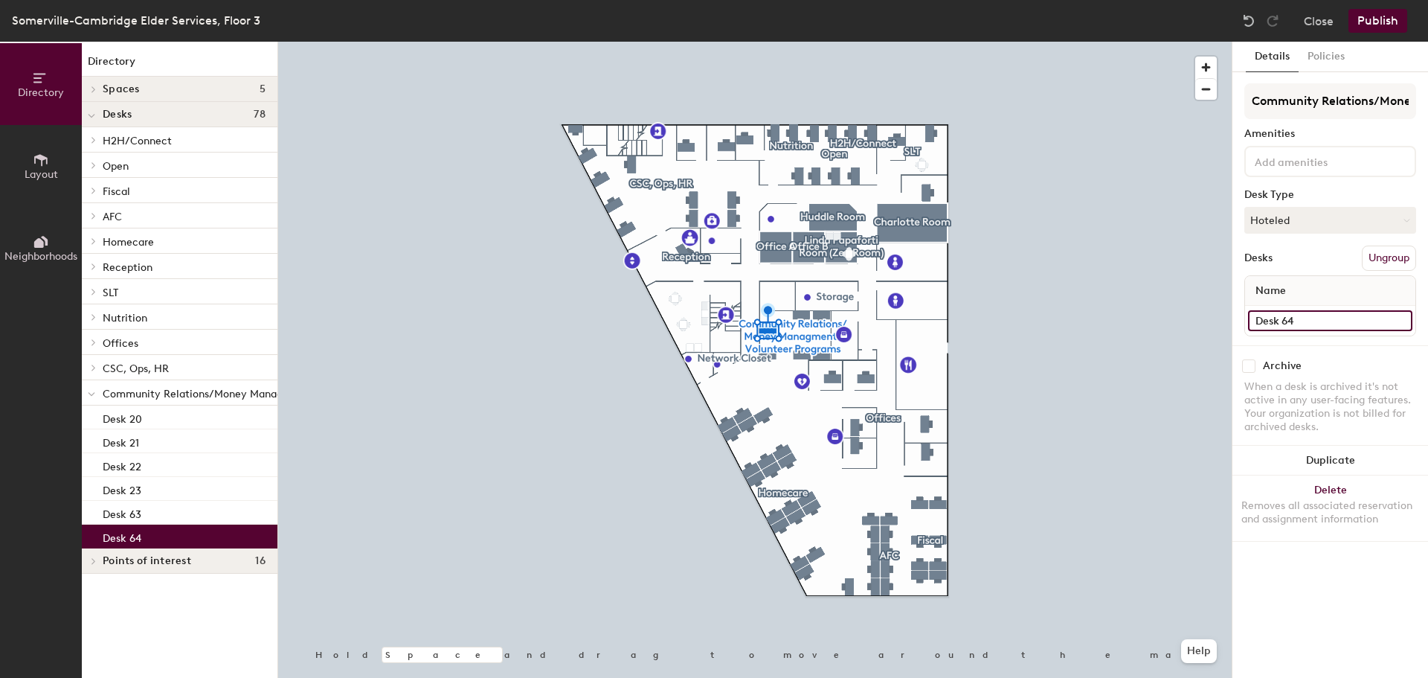
type input "Desk 64"
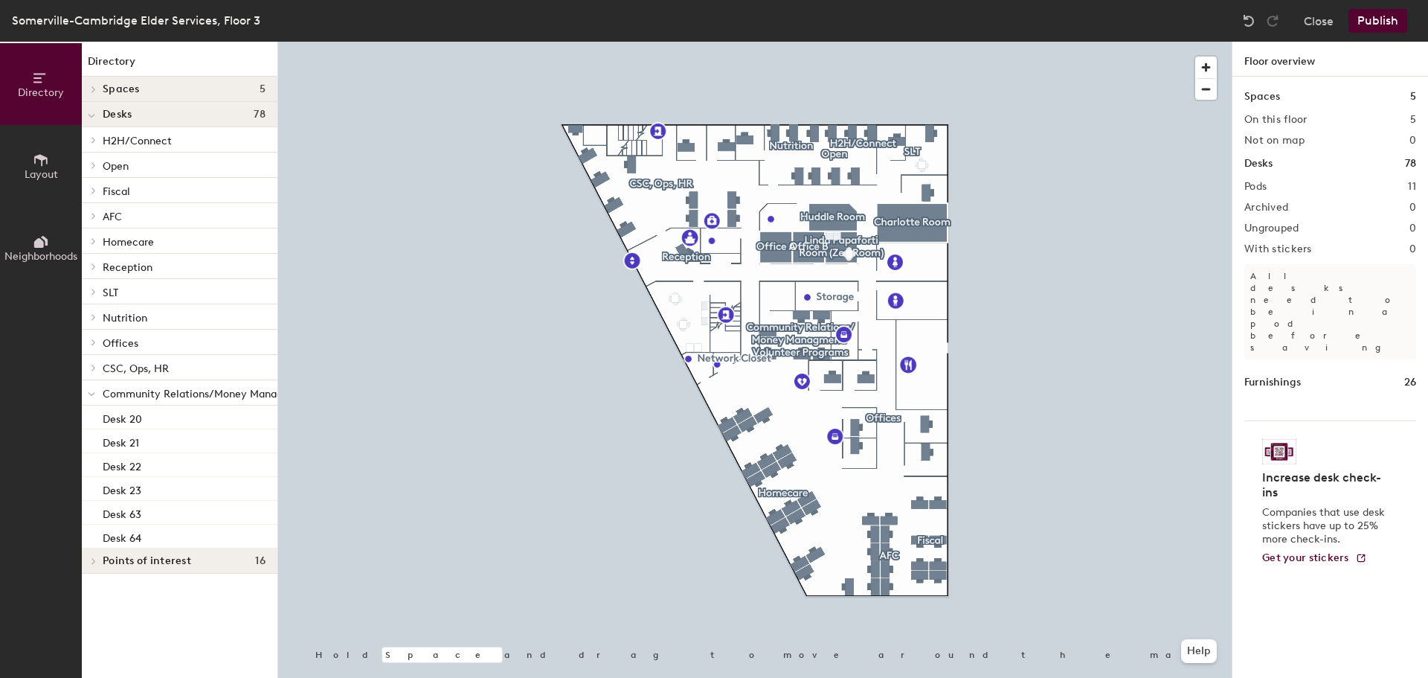
click at [1367, 24] on button "Publish" at bounding box center [1378, 21] width 59 height 24
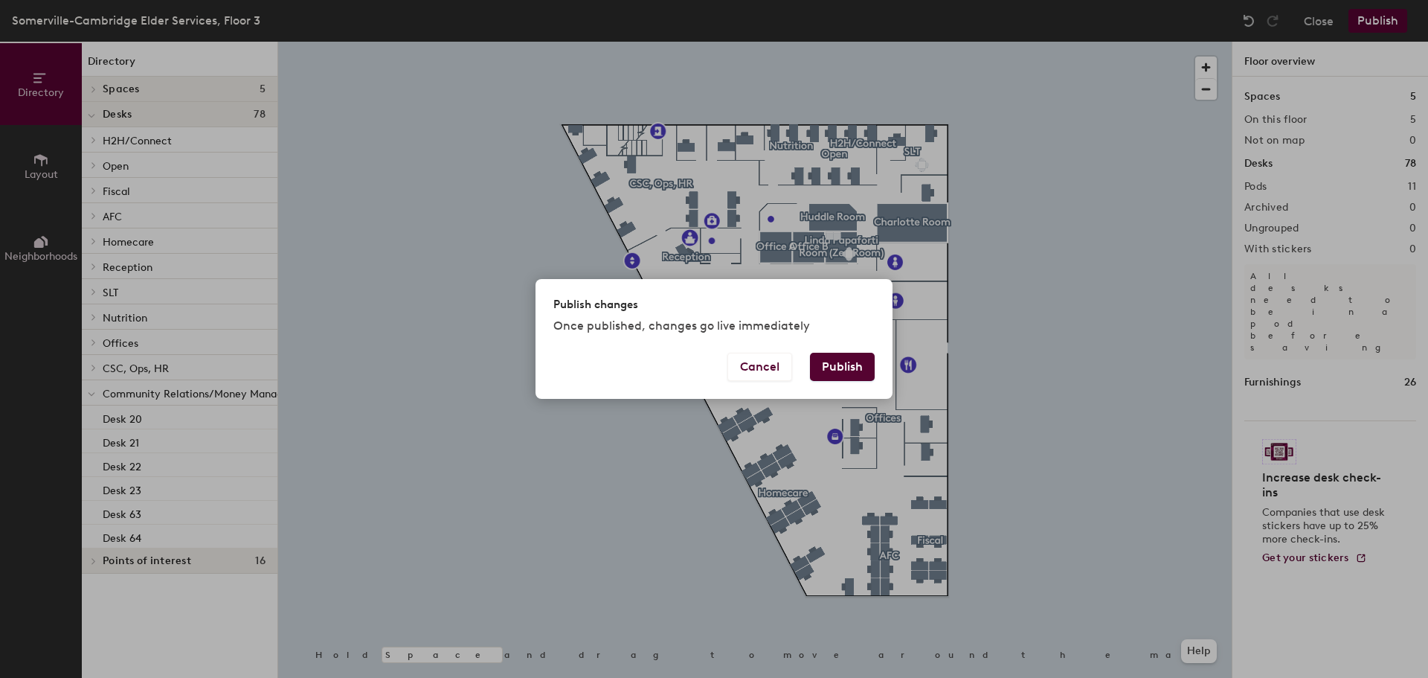
click at [832, 365] on button "Publish" at bounding box center [842, 367] width 65 height 28
